Goal: Information Seeking & Learning: Learn about a topic

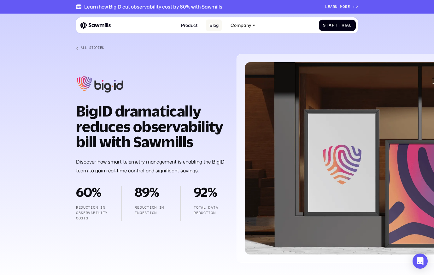
click at [212, 29] on link "Blog" at bounding box center [214, 26] width 16 height 12
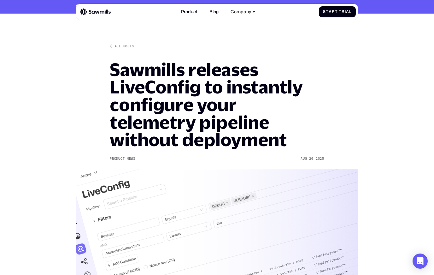
scroll to position [197, 0]
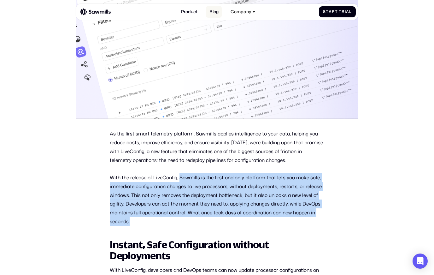
click at [212, 12] on link "Blog" at bounding box center [214, 12] width 16 height 12
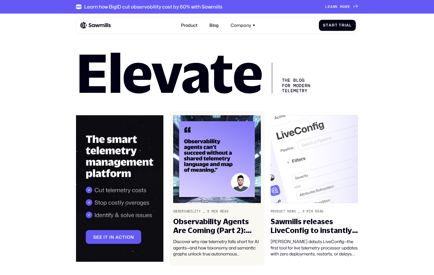
click at [231, 167] on img at bounding box center [217, 159] width 88 height 88
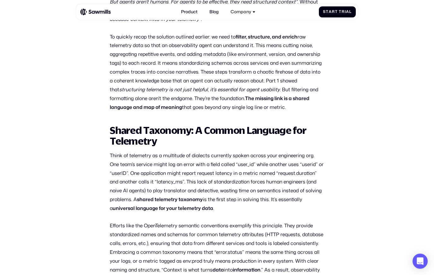
scroll to position [406, 0]
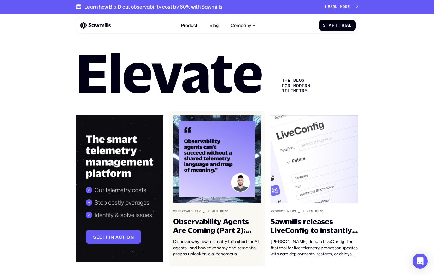
click at [245, 155] on img at bounding box center [217, 159] width 88 height 88
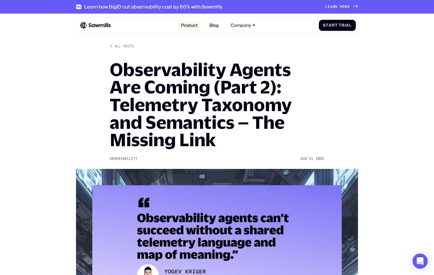
click at [188, 29] on link "Product" at bounding box center [189, 26] width 23 height 12
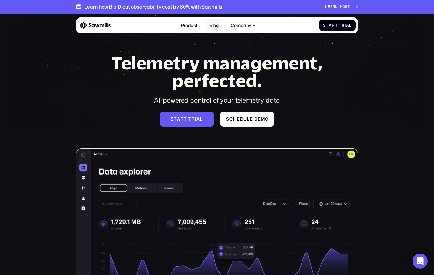
click at [211, 28] on link "Blog" at bounding box center [214, 26] width 16 height 12
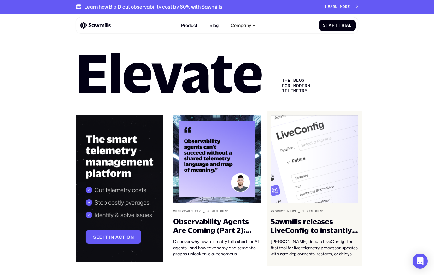
click at [287, 128] on img at bounding box center [315, 159] width 88 height 88
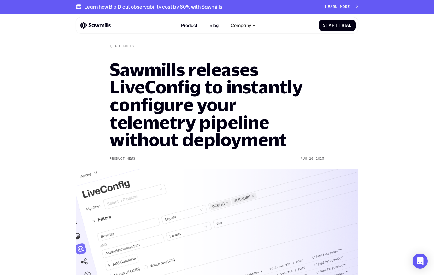
click at [226, 126] on h1 "Sawmills releases LiveConfig to instantly configure your telemetry pipeline wit…" at bounding box center [217, 105] width 214 height 88
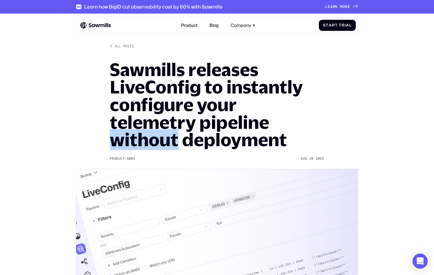
click at [226, 126] on h1 "Sawmills releases LiveConfig to instantly configure your telemetry pipeline wit…" at bounding box center [217, 105] width 214 height 88
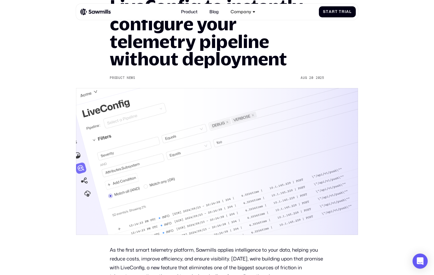
scroll to position [177, 0]
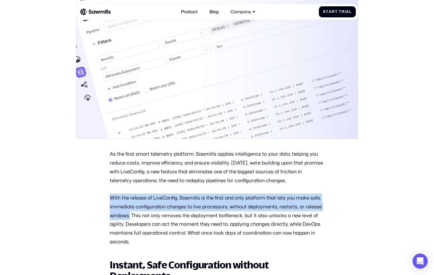
drag, startPoint x: 109, startPoint y: 200, endPoint x: 129, endPoint y: 219, distance: 28.3
copy p "With the release of LiveConfig, Sawmills is the first and only platform that le…"
